Goal: Task Accomplishment & Management: Manage account settings

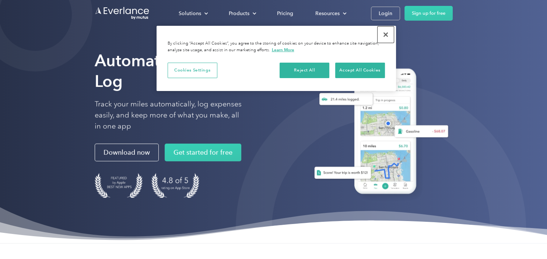
click at [383, 38] on button "Close" at bounding box center [386, 35] width 16 height 16
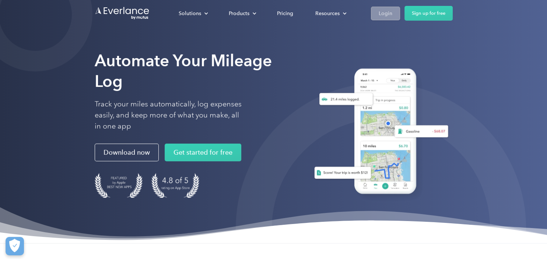
click at [387, 14] on div "Login" at bounding box center [386, 13] width 14 height 9
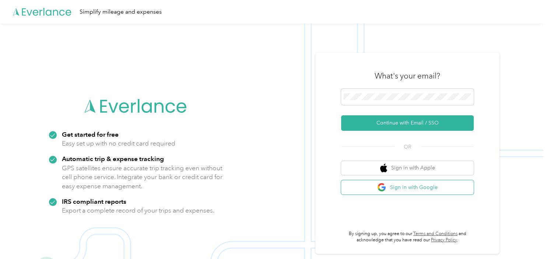
click at [381, 186] on button "Sign in with Google" at bounding box center [407, 187] width 133 height 14
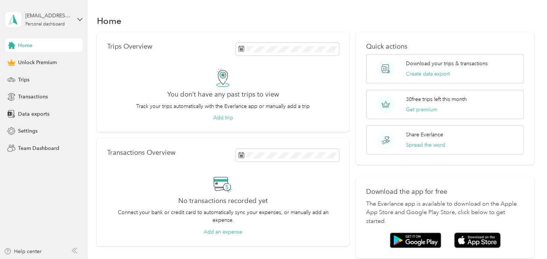
click at [282, 17] on div "Home" at bounding box center [316, 20] width 438 height 15
click at [82, 25] on div "[EMAIL_ADDRESS][DOMAIN_NAME] Personal dashboard" at bounding box center [43, 20] width 77 height 26
click at [201, 144] on div "Transactions Overview No transactions recorded yet Connect your bank or credit …" at bounding box center [223, 193] width 253 height 108
click at [25, 130] on span "Settings" at bounding box center [28, 131] width 20 height 8
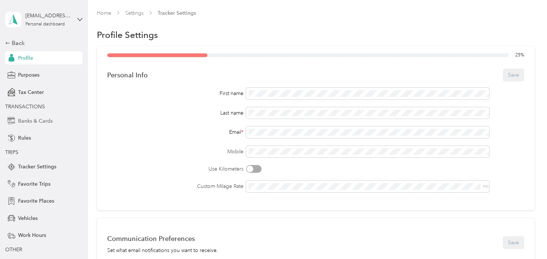
click at [41, 125] on span "Banks & Cards" at bounding box center [35, 121] width 35 height 8
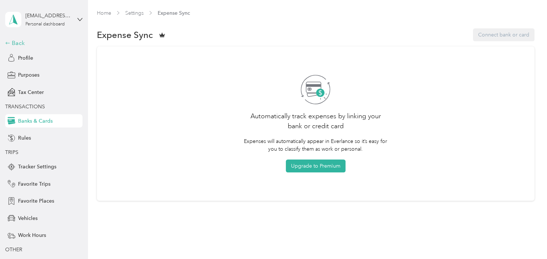
click at [18, 42] on div "Back" at bounding box center [42, 43] width 74 height 9
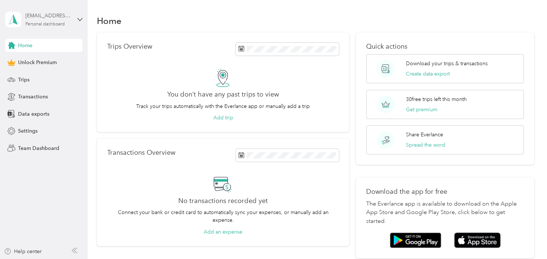
click at [66, 18] on div "[EMAIL_ADDRESS][DOMAIN_NAME]" at bounding box center [48, 16] width 46 height 8
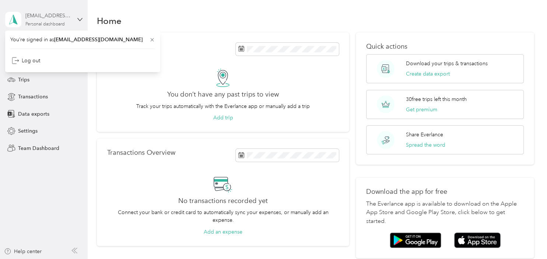
click at [66, 18] on div "[EMAIL_ADDRESS][DOMAIN_NAME]" at bounding box center [48, 16] width 46 height 8
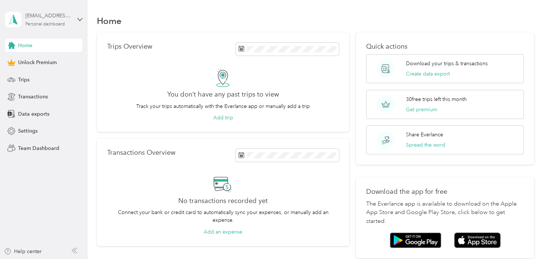
click at [59, 18] on div "[EMAIL_ADDRESS][DOMAIN_NAME]" at bounding box center [48, 16] width 46 height 8
click at [36, 62] on div "Log out" at bounding box center [26, 61] width 28 height 8
